Goal: Transaction & Acquisition: Download file/media

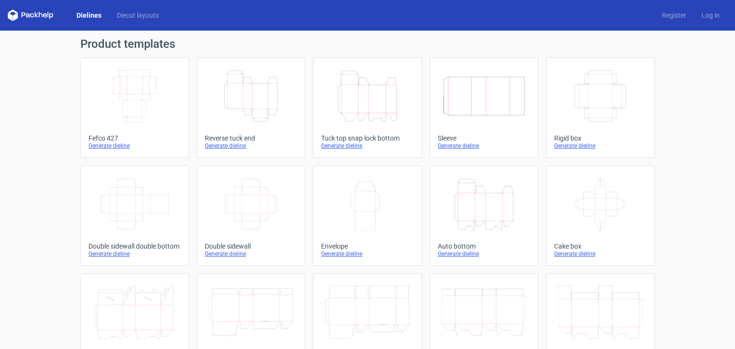
click at [228, 89] on icon "Height Depth Width" at bounding box center [251, 96] width 85 height 54
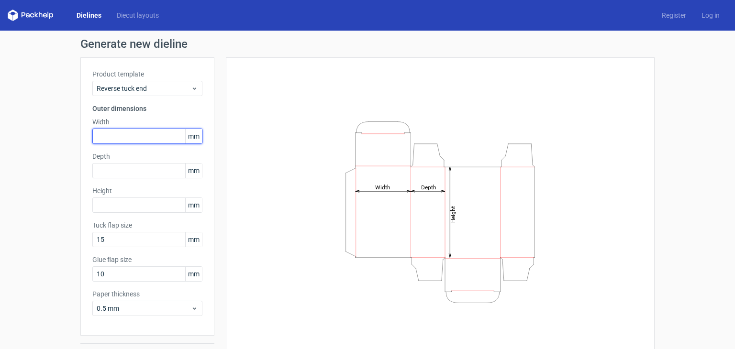
click at [119, 133] on input "text" at bounding box center [147, 136] width 110 height 15
type input "73"
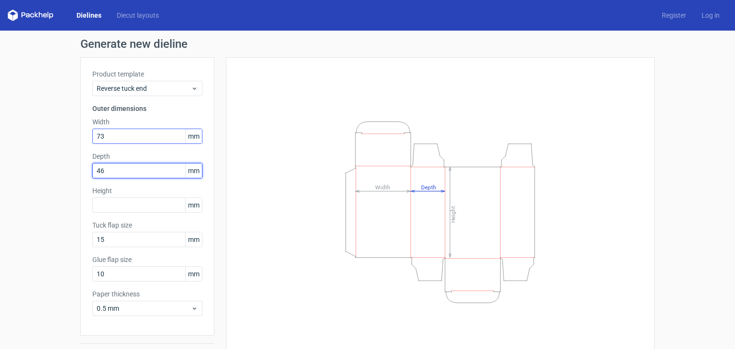
type input "46"
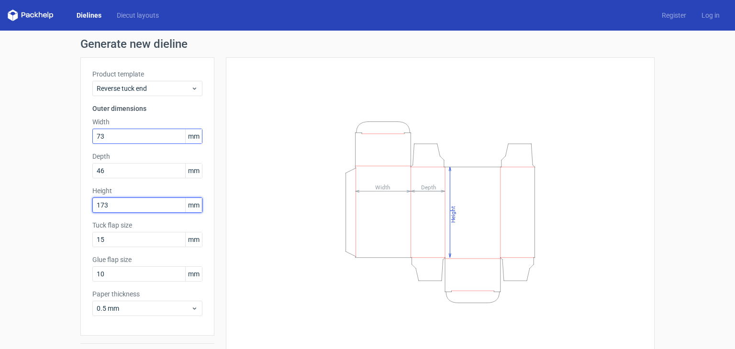
type input "173"
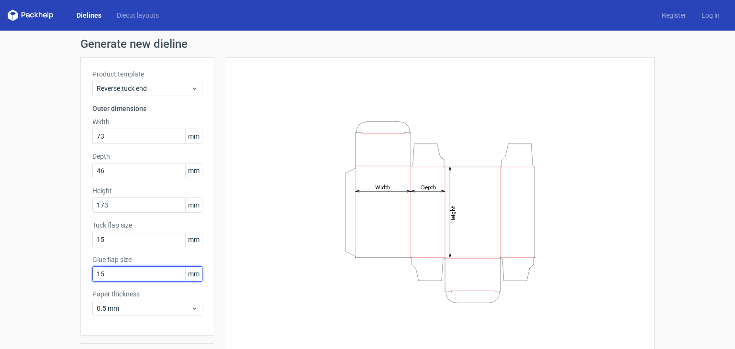
type input "15"
click at [289, 188] on div "Height Depth Width" at bounding box center [440, 212] width 405 height 286
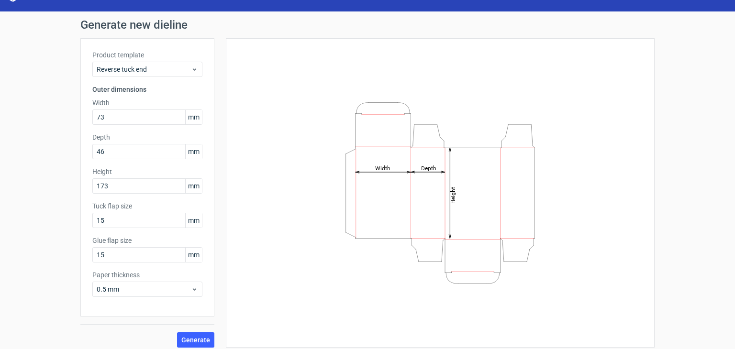
scroll to position [25, 0]
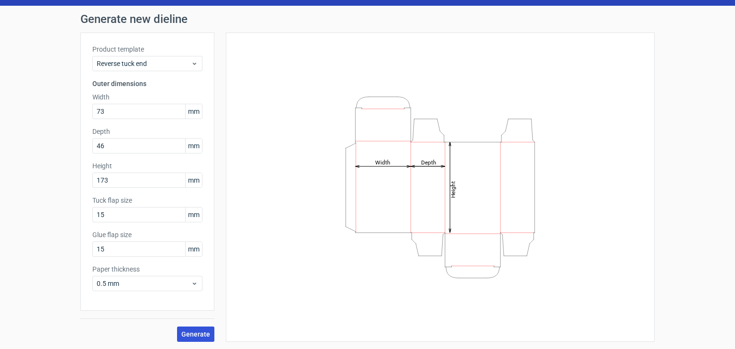
click at [181, 336] on span "Generate" at bounding box center [195, 334] width 29 height 7
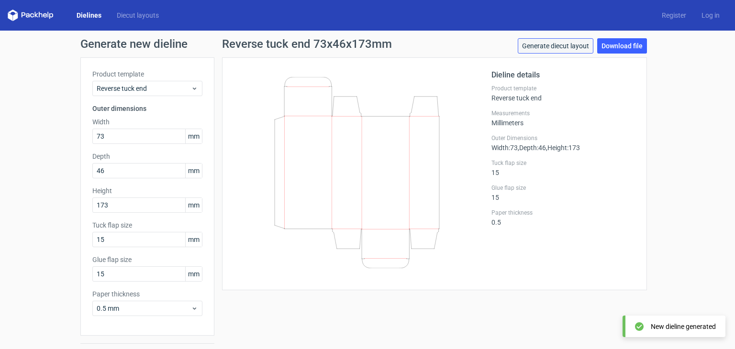
click at [554, 44] on link "Generate diecut layout" at bounding box center [556, 45] width 76 height 15
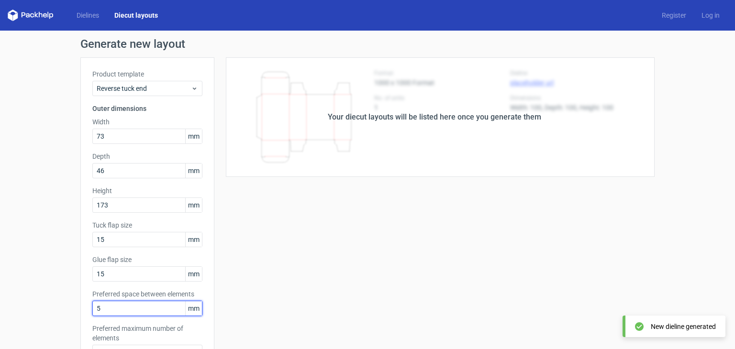
drag, startPoint x: 100, startPoint y: 305, endPoint x: 73, endPoint y: 302, distance: 27.0
click at [67, 301] on div "Generate new layout Product template Reverse tuck end Outer dimensions Width 73…" at bounding box center [367, 308] width 735 height 554
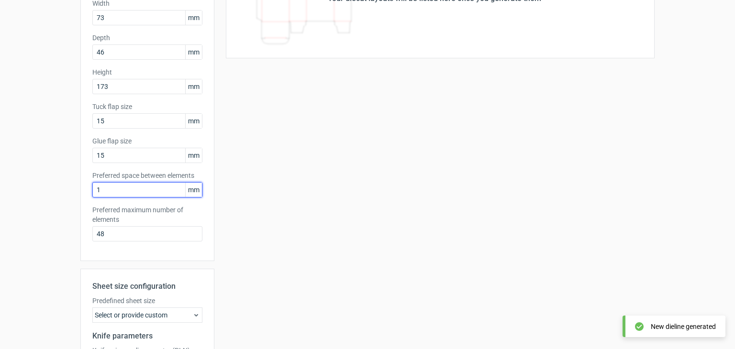
scroll to position [191, 0]
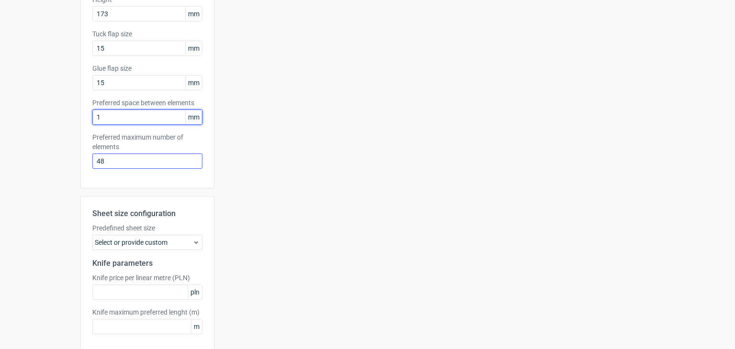
type input "1"
drag, startPoint x: 90, startPoint y: 163, endPoint x: 57, endPoint y: 163, distance: 32.5
click at [57, 163] on div "Generate new layout Product template Reverse tuck end Outer dimensions Width 73…" at bounding box center [367, 116] width 735 height 554
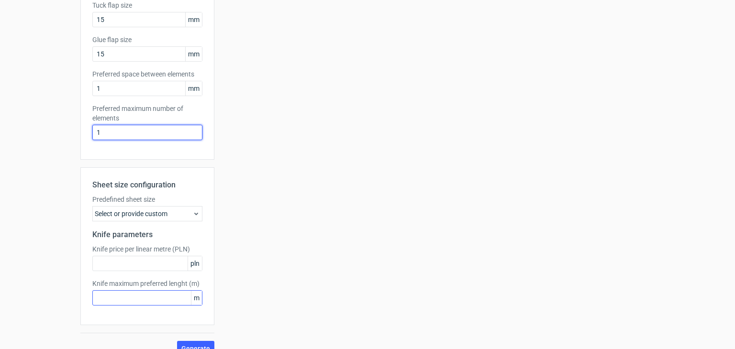
scroll to position [234, 0]
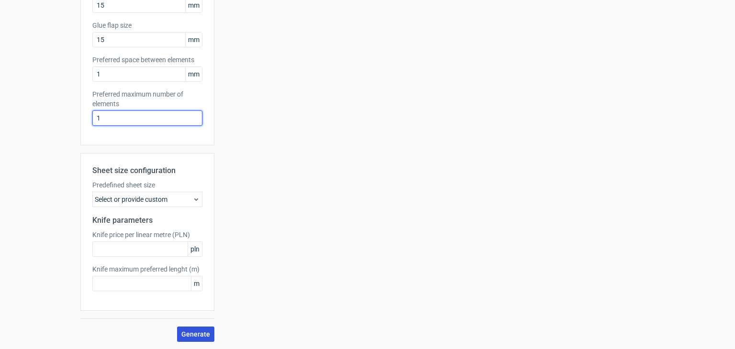
type input "1"
click at [184, 332] on span "Generate" at bounding box center [195, 334] width 29 height 7
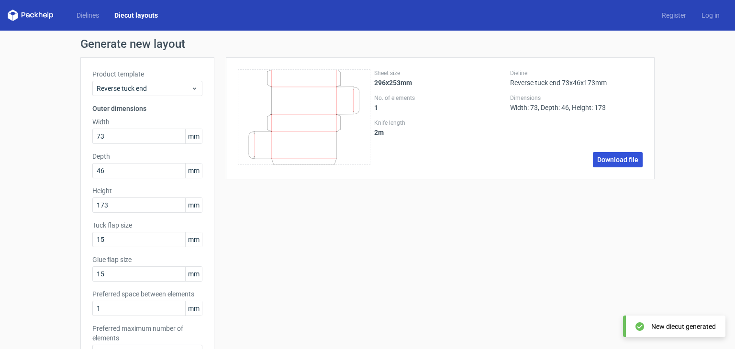
click at [627, 159] on link "Download file" at bounding box center [618, 159] width 50 height 15
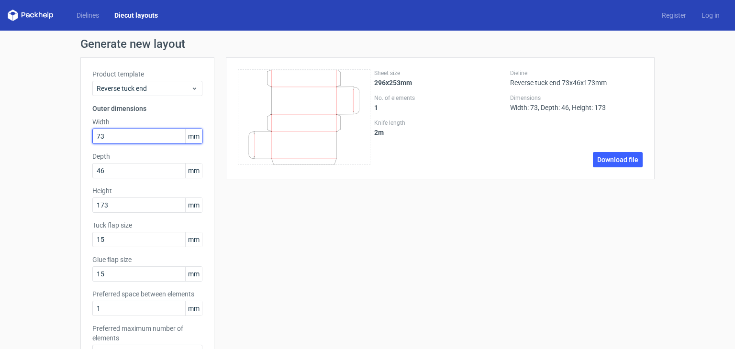
drag, startPoint x: 104, startPoint y: 133, endPoint x: 15, endPoint y: 127, distance: 88.7
click at [50, 134] on div "Generate new layout Product template Reverse tuck end Outer dimensions Width 73…" at bounding box center [367, 308] width 735 height 554
type input "71"
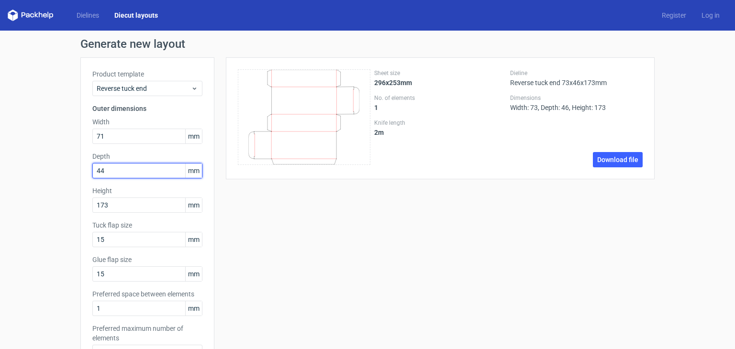
type input "44"
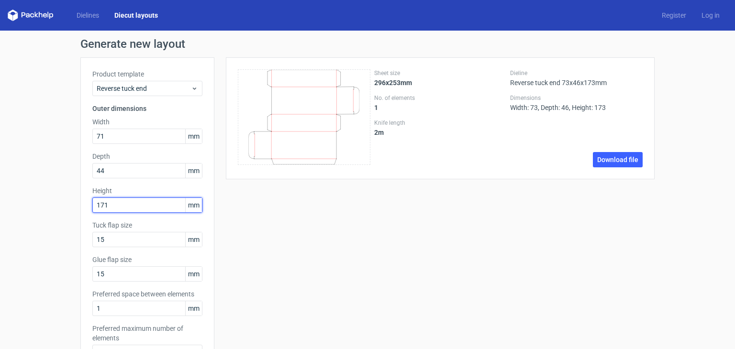
type input "171"
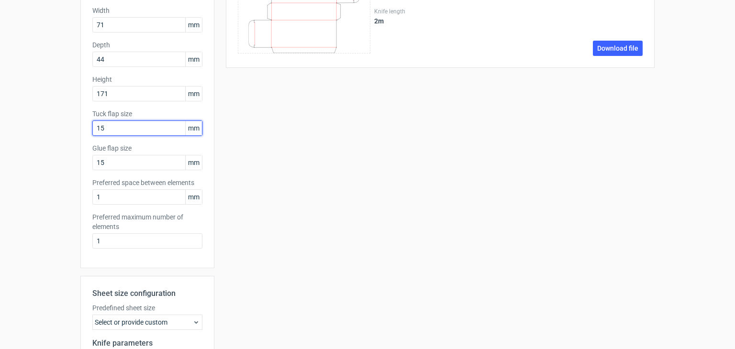
scroll to position [234, 0]
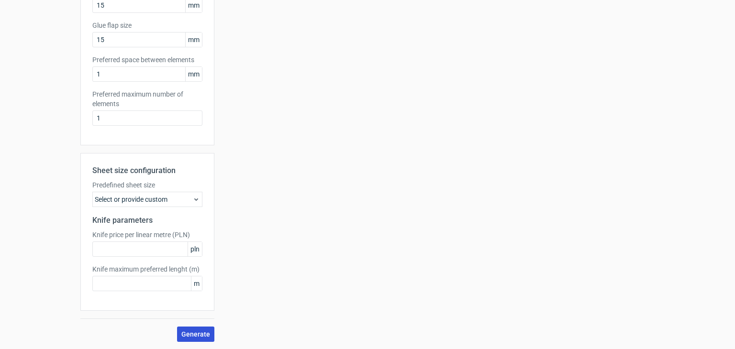
click at [186, 333] on span "Generate" at bounding box center [195, 334] width 29 height 7
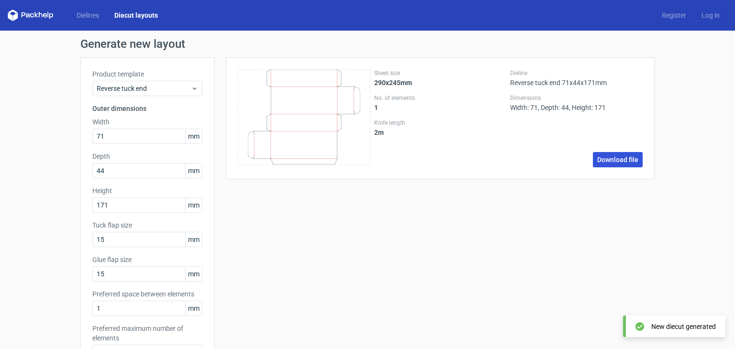
click at [620, 166] on link "Download file" at bounding box center [618, 159] width 50 height 15
